Goal: Transaction & Acquisition: Purchase product/service

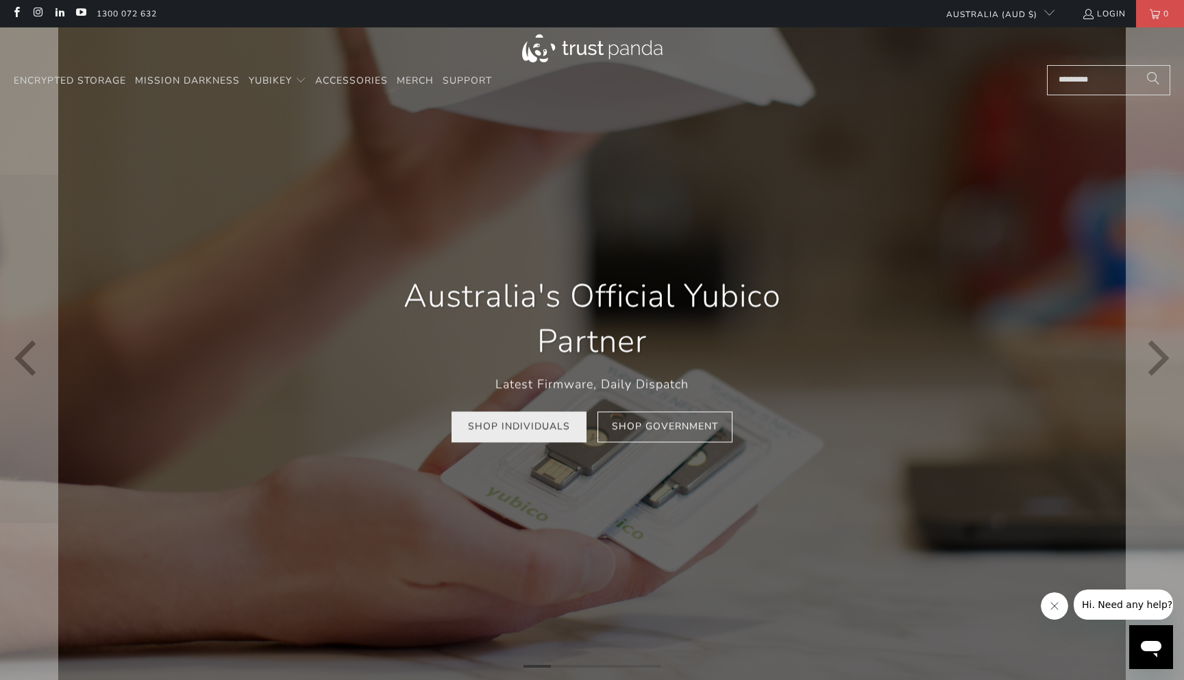
click at [507, 441] on link "Shop Individuals" at bounding box center [519, 426] width 135 height 31
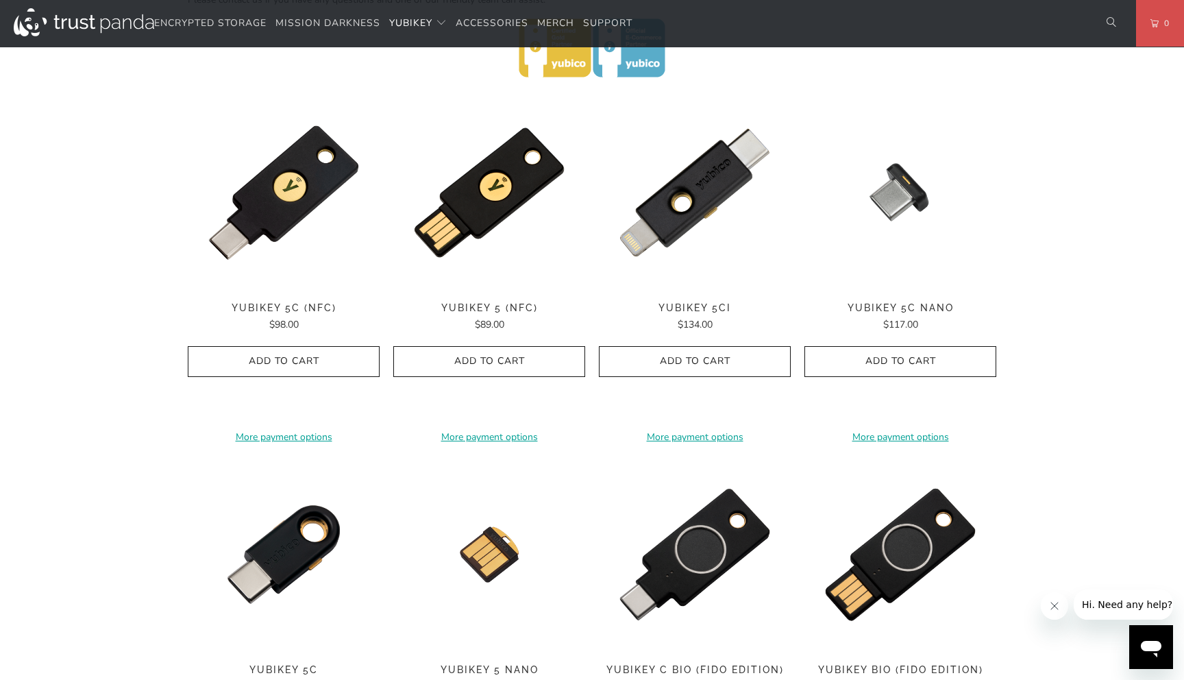
scroll to position [643, 0]
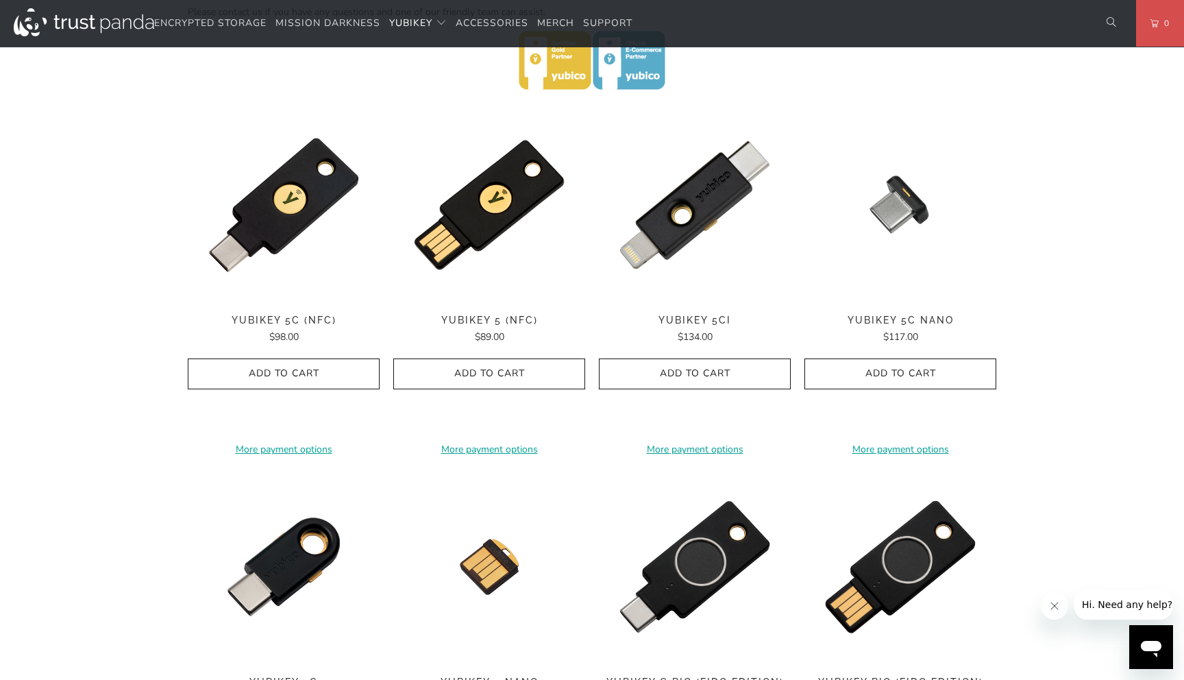
drag, startPoint x: 1090, startPoint y: 214, endPoint x: 1074, endPoint y: 242, distance: 32.0
click at [1074, 242] on div "Home / YubiKey for Businesses and Professionals YubiKey 5 Series Multi-protocol…" at bounding box center [592, 338] width 1184 height 1755
click at [925, 368] on span "Add to Cart" at bounding box center [900, 374] width 163 height 12
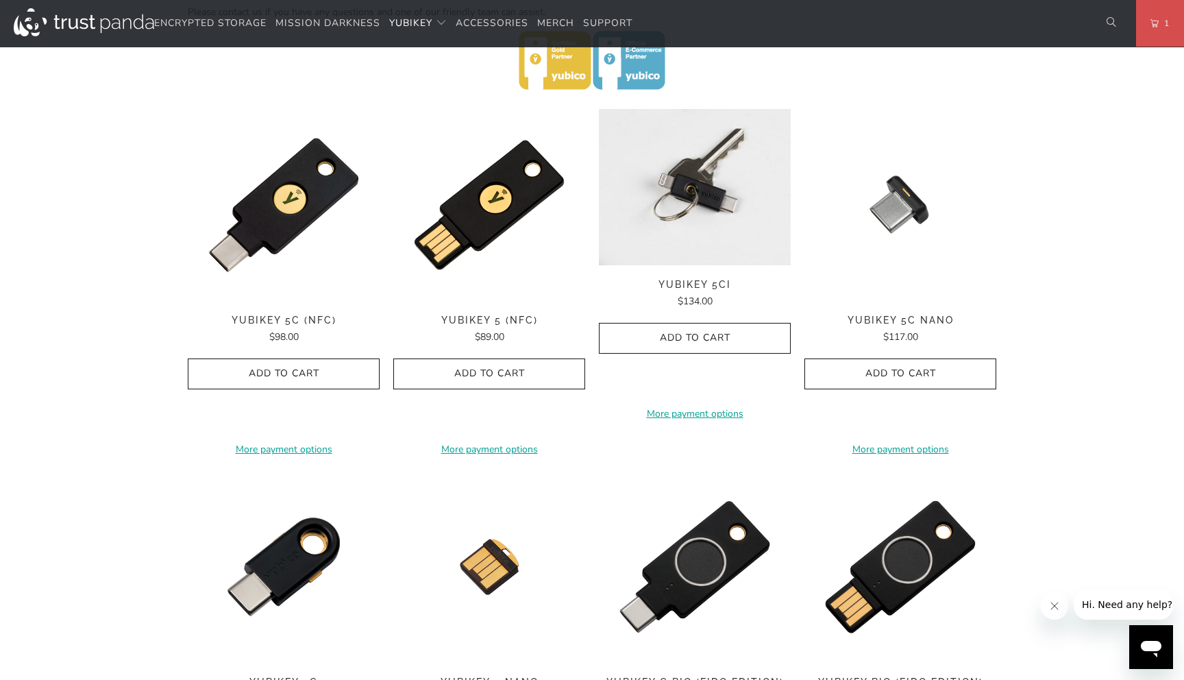
click at [754, 193] on img at bounding box center [695, 187] width 192 height 156
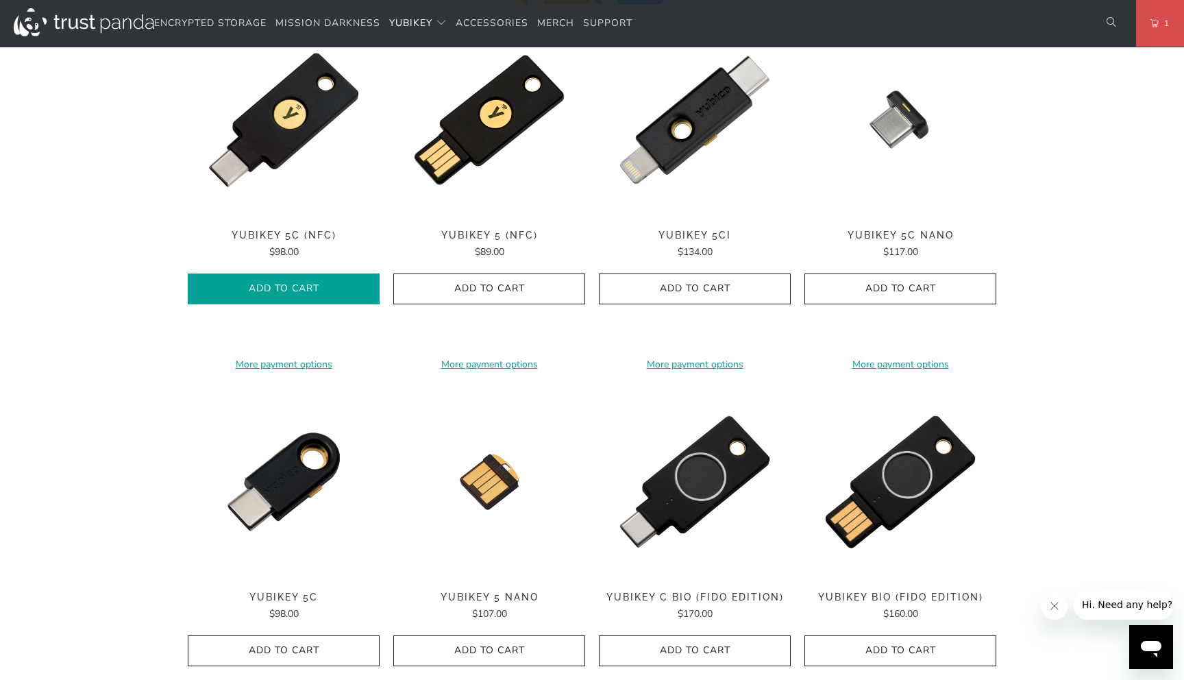
scroll to position [693, 0]
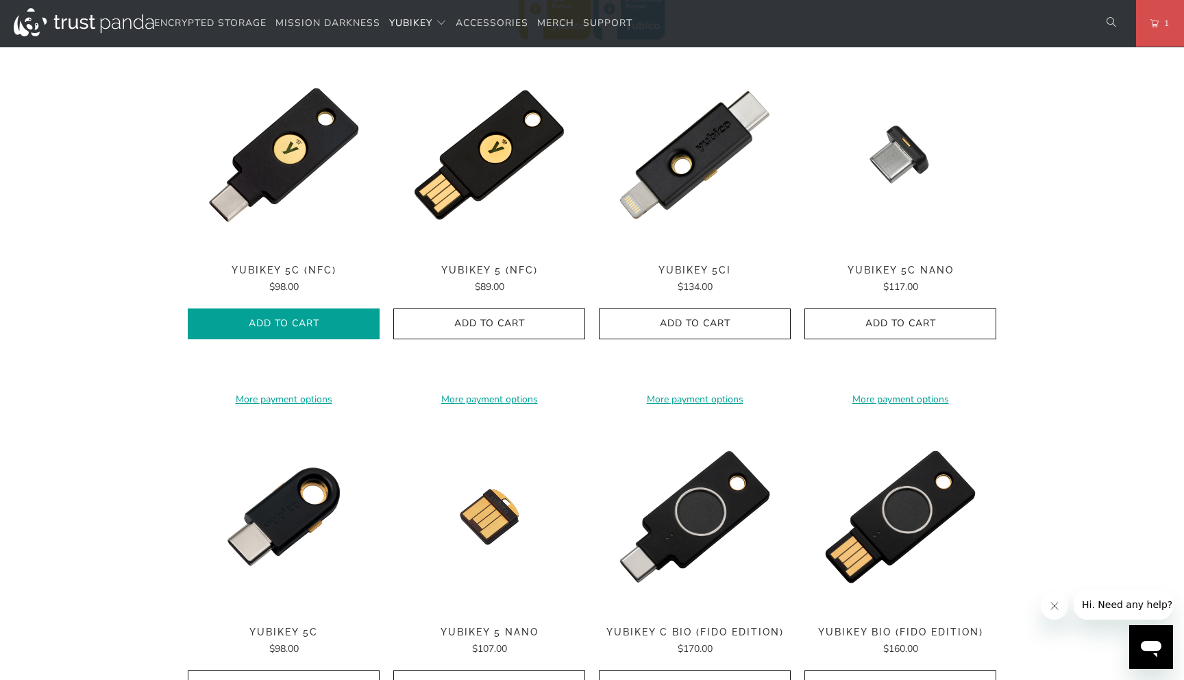
click at [341, 318] on span "Add to Cart" at bounding box center [283, 324] width 163 height 12
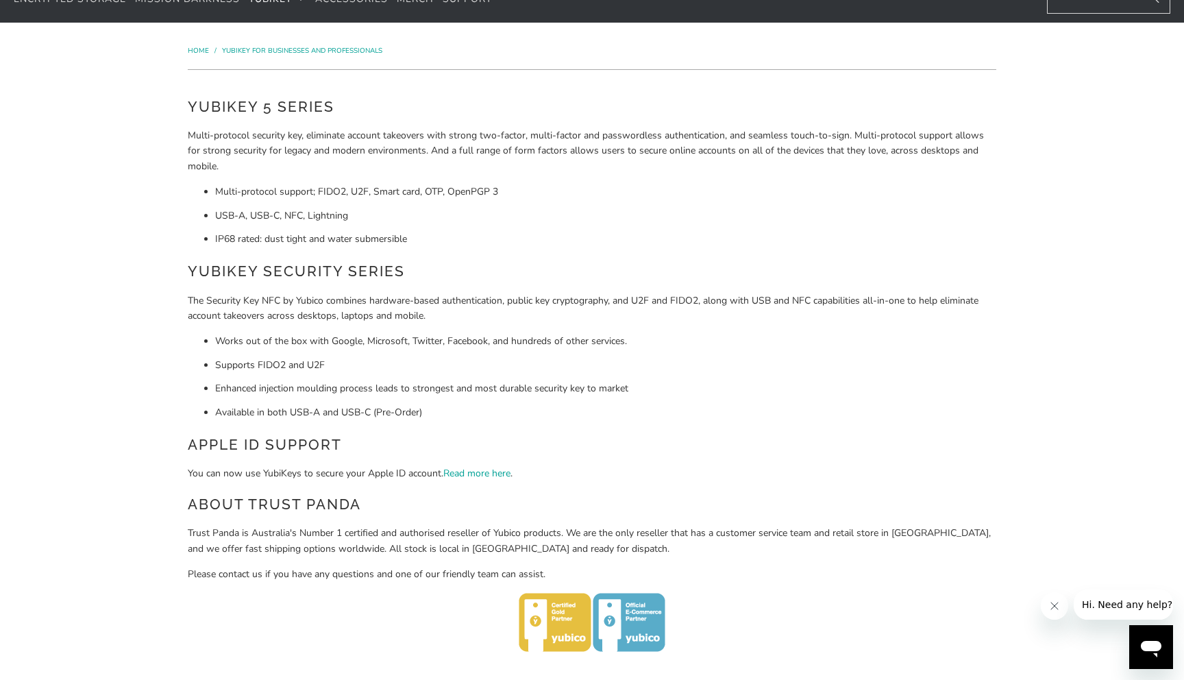
scroll to position [0, 0]
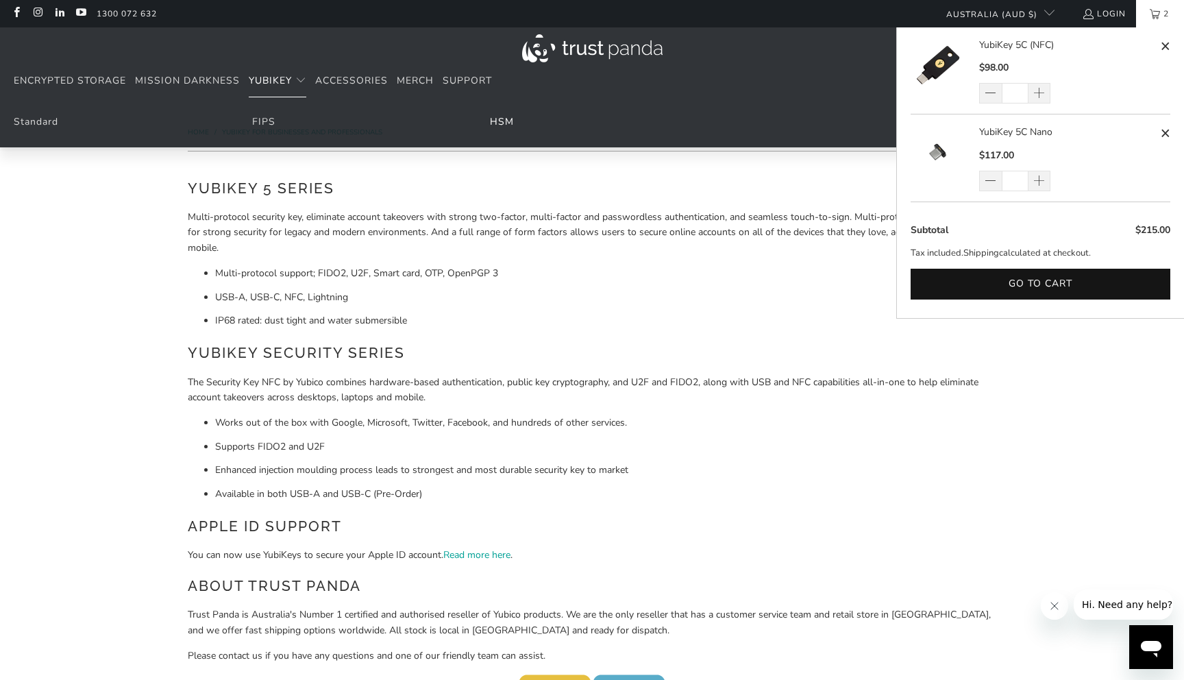
click at [508, 123] on link "HSM" at bounding box center [502, 121] width 24 height 13
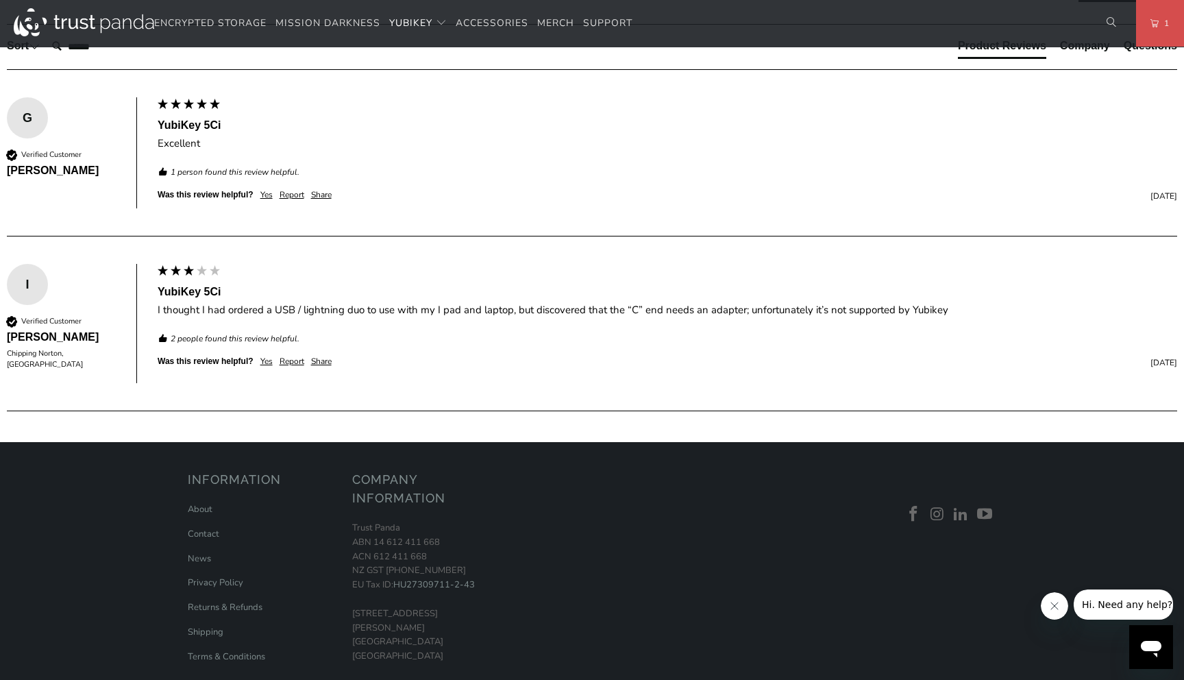
scroll to position [854, 0]
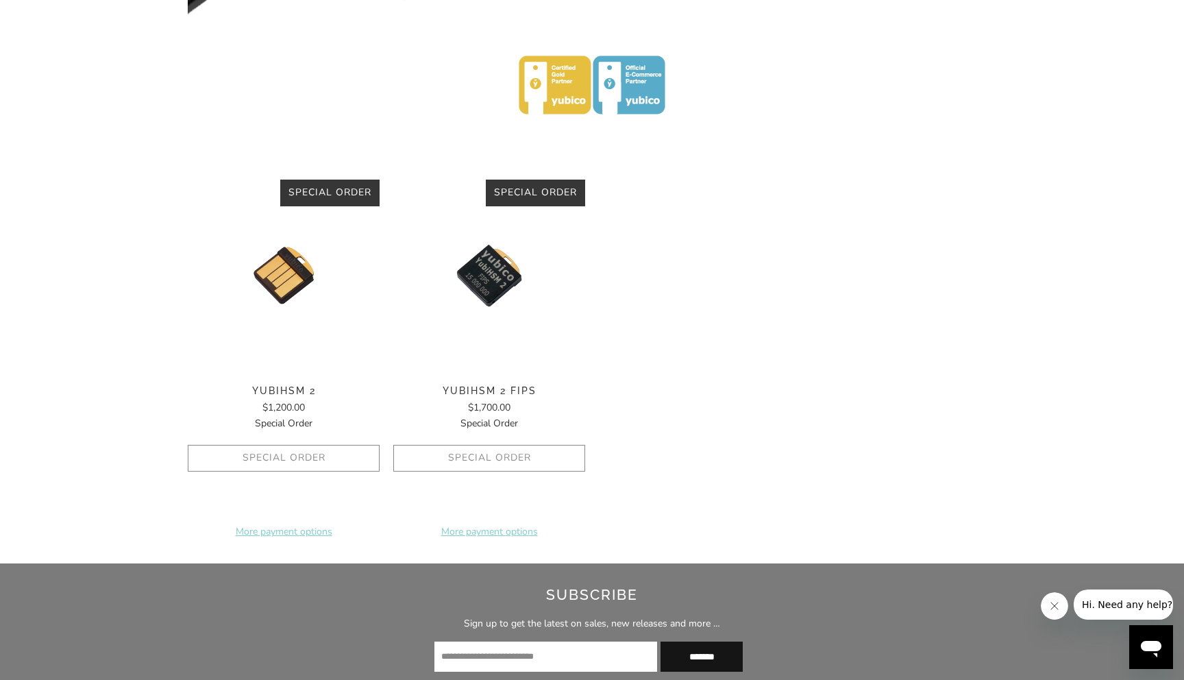
scroll to position [475, 0]
click at [493, 275] on img at bounding box center [489, 276] width 192 height 192
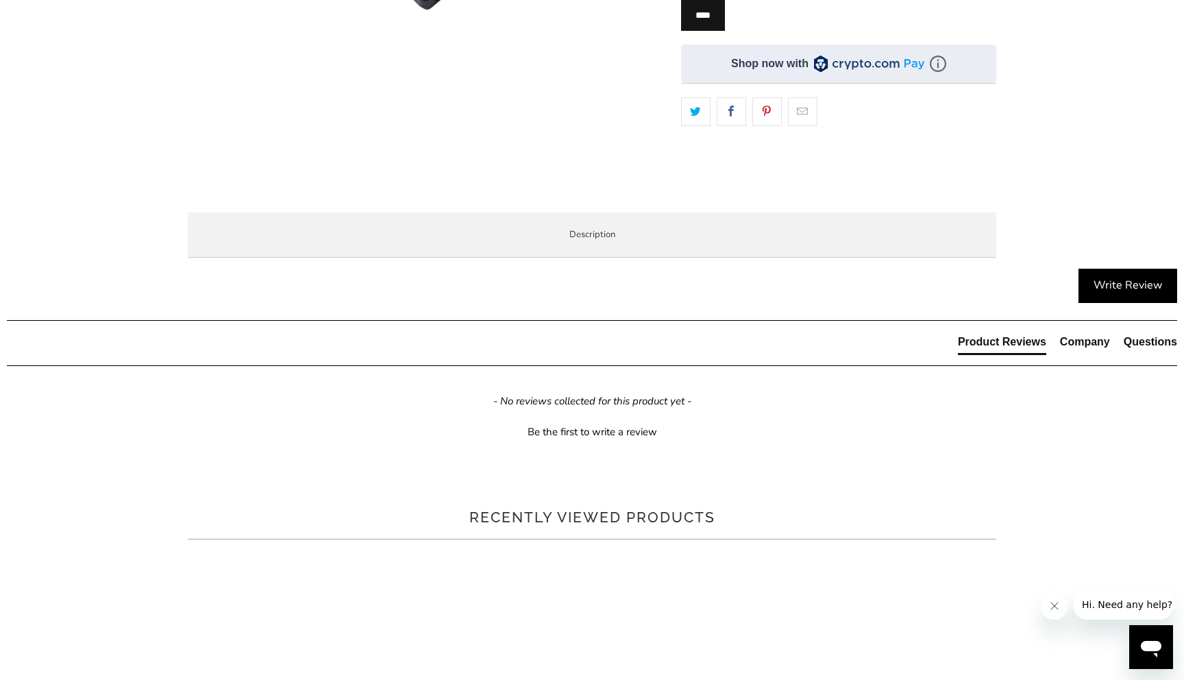
scroll to position [430, 0]
